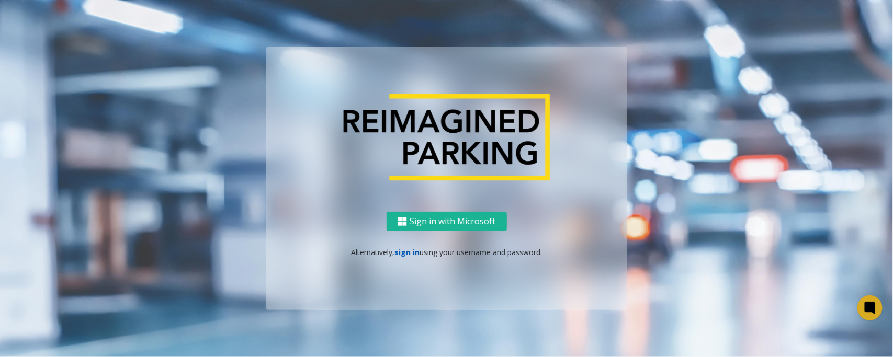
click at [409, 253] on link "sign in" at bounding box center [406, 252] width 25 height 10
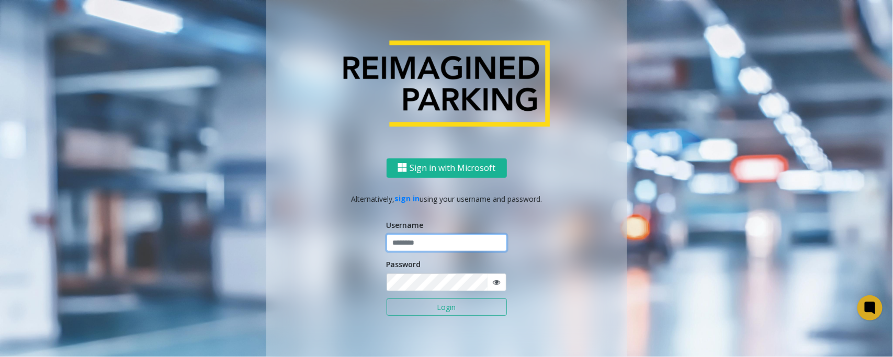
type input "*****"
click at [387, 286] on button "Login" at bounding box center [447, 308] width 120 height 18
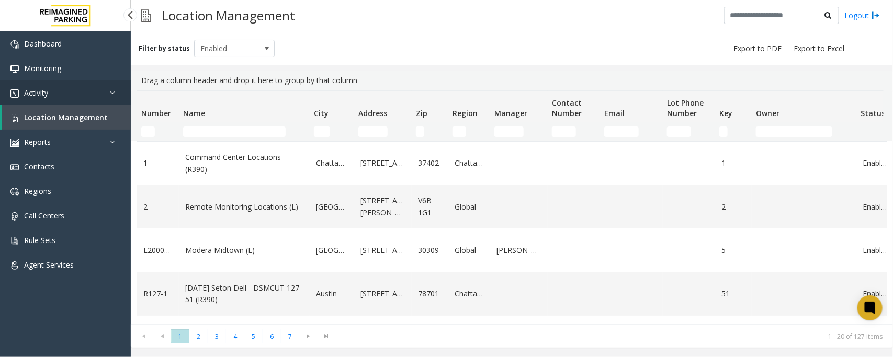
drag, startPoint x: 66, startPoint y: 93, endPoint x: 67, endPoint y: 98, distance: 5.3
click at [66, 93] on link "Activity" at bounding box center [65, 93] width 131 height 25
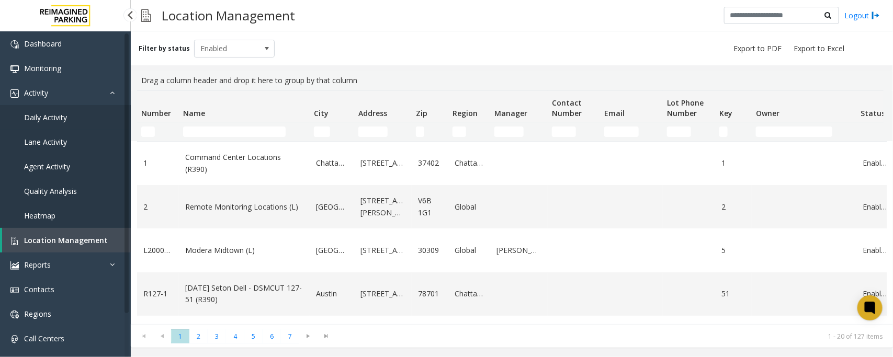
click at [55, 116] on span "Daily Activity" at bounding box center [45, 117] width 43 height 10
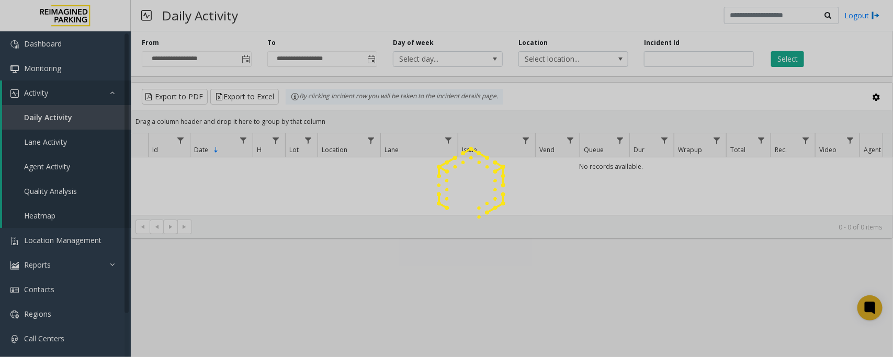
click at [244, 58] on div at bounding box center [446, 178] width 893 height 357
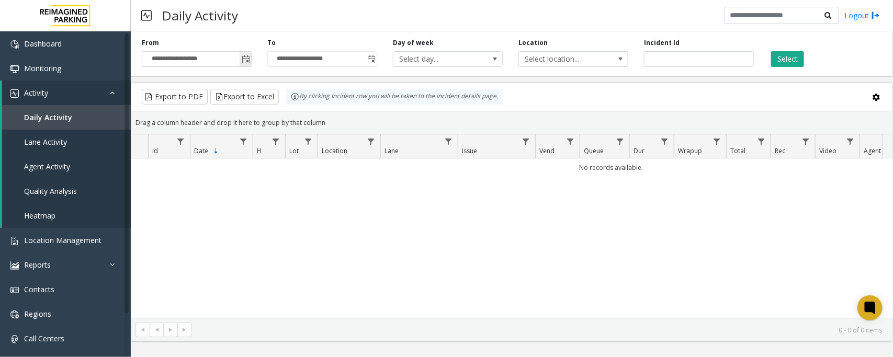
click at [247, 60] on span "Toggle popup" at bounding box center [246, 59] width 8 height 8
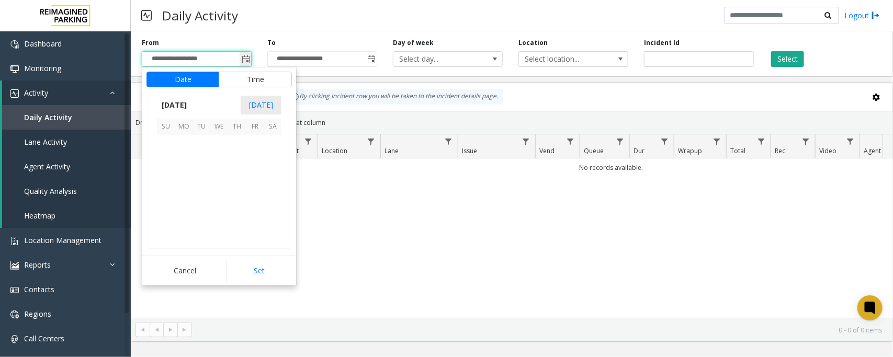
scroll to position [187672, 0]
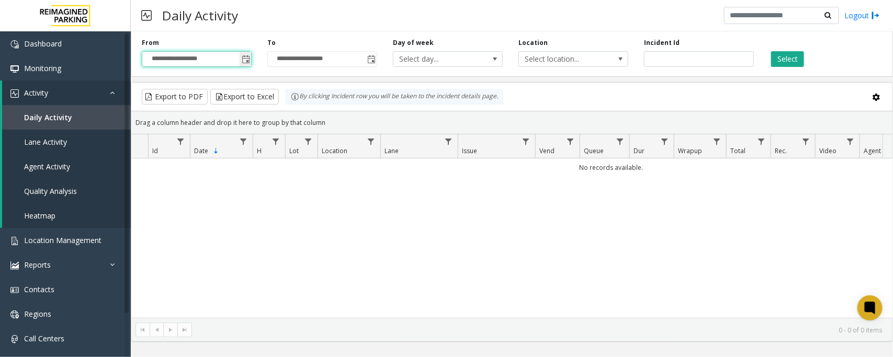
click at [246, 56] on span "Toggle popup" at bounding box center [246, 59] width 8 height 8
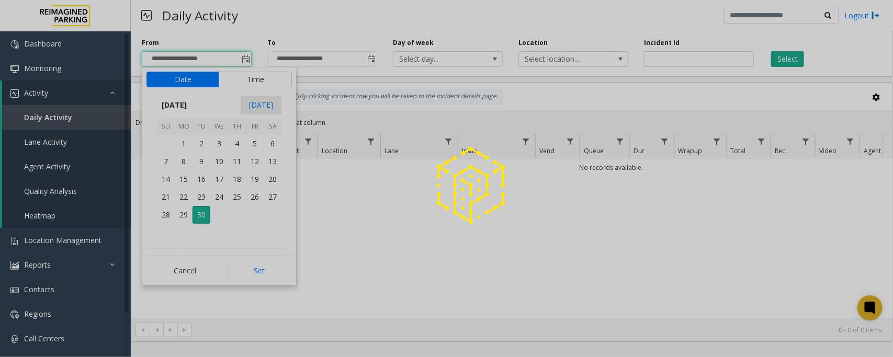
click at [186, 213] on span "29" at bounding box center [184, 215] width 18 height 18
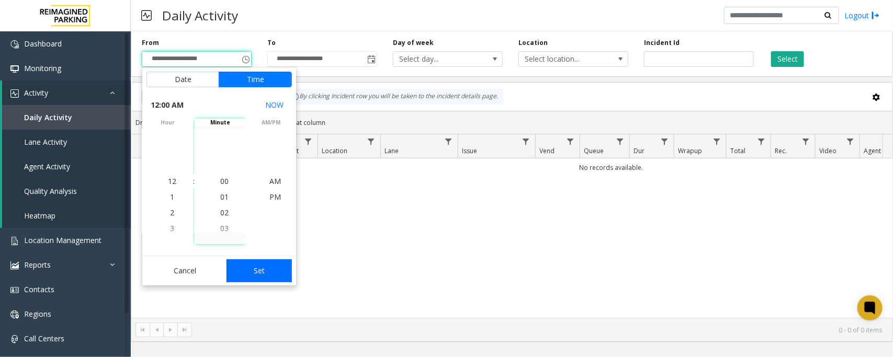
click at [272, 270] on button "Set" at bounding box center [260, 270] width 66 height 23
type input "**********"
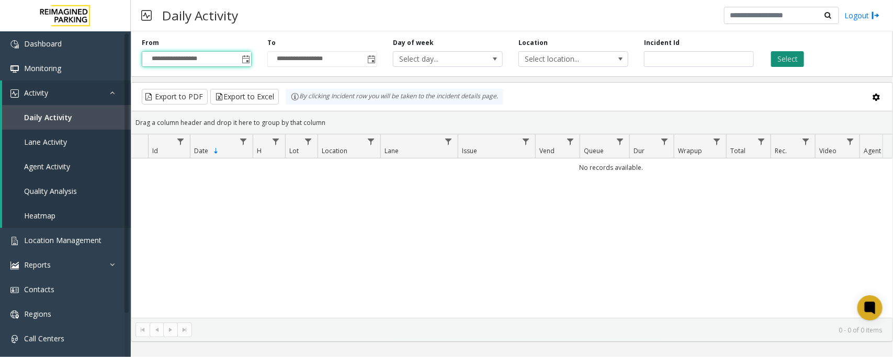
click at [714, 61] on button "Select" at bounding box center [787, 59] width 33 height 16
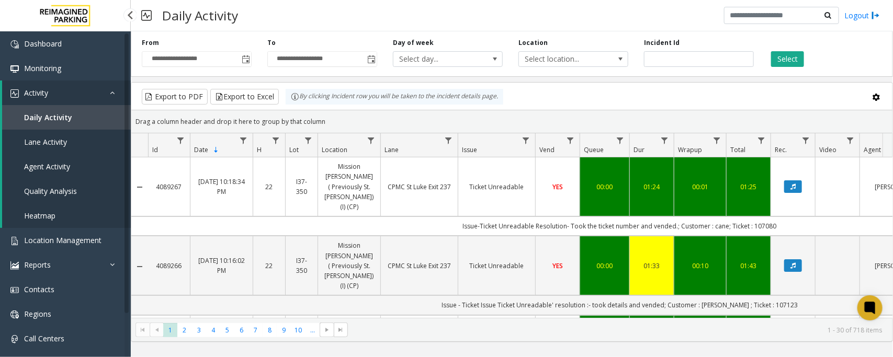
click at [67, 241] on span "Location Management" at bounding box center [62, 240] width 77 height 10
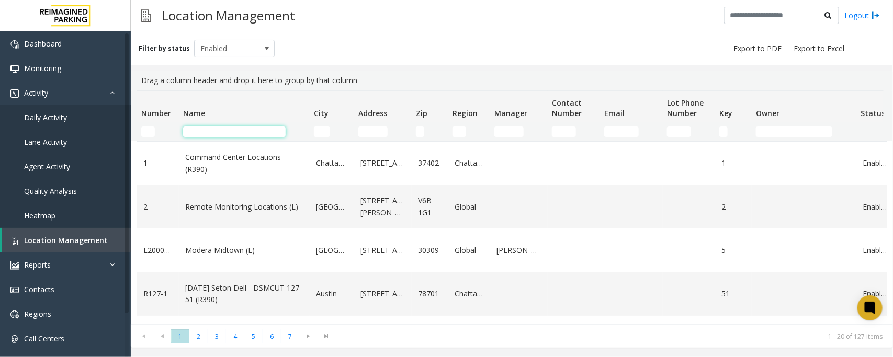
click at [241, 131] on input "Name Filter" at bounding box center [234, 132] width 103 height 10
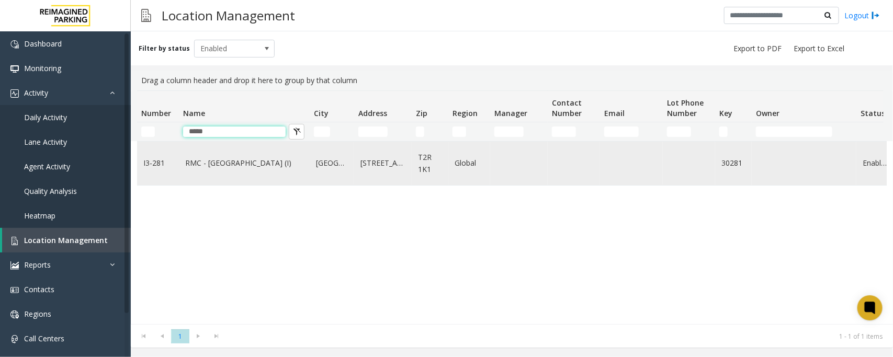
type input "*****"
click at [214, 166] on link "RMC - Mount Royal Village (I)" at bounding box center [244, 163] width 118 height 12
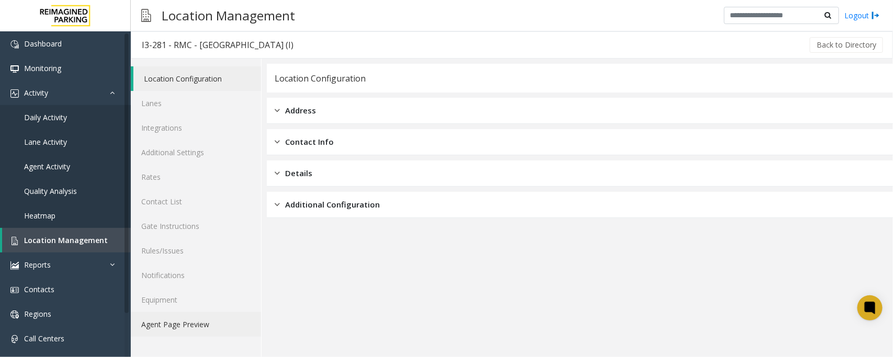
drag, startPoint x: 185, startPoint y: 323, endPoint x: 206, endPoint y: 317, distance: 21.7
click at [185, 323] on link "Agent Page Preview" at bounding box center [196, 324] width 130 height 25
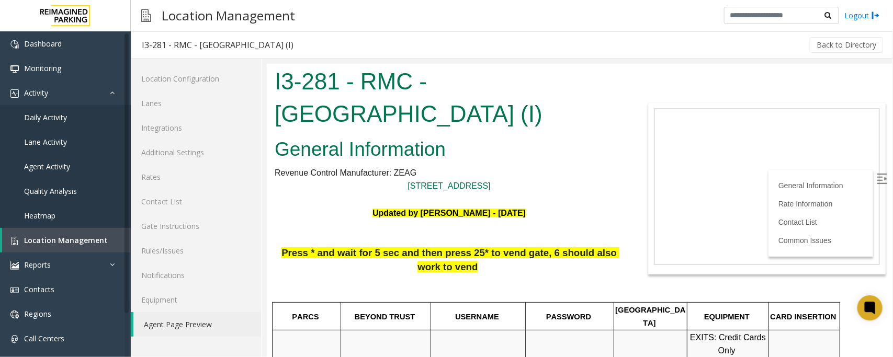
click at [876, 174] on img at bounding box center [881, 178] width 10 height 10
